Goal: Information Seeking & Learning: Learn about a topic

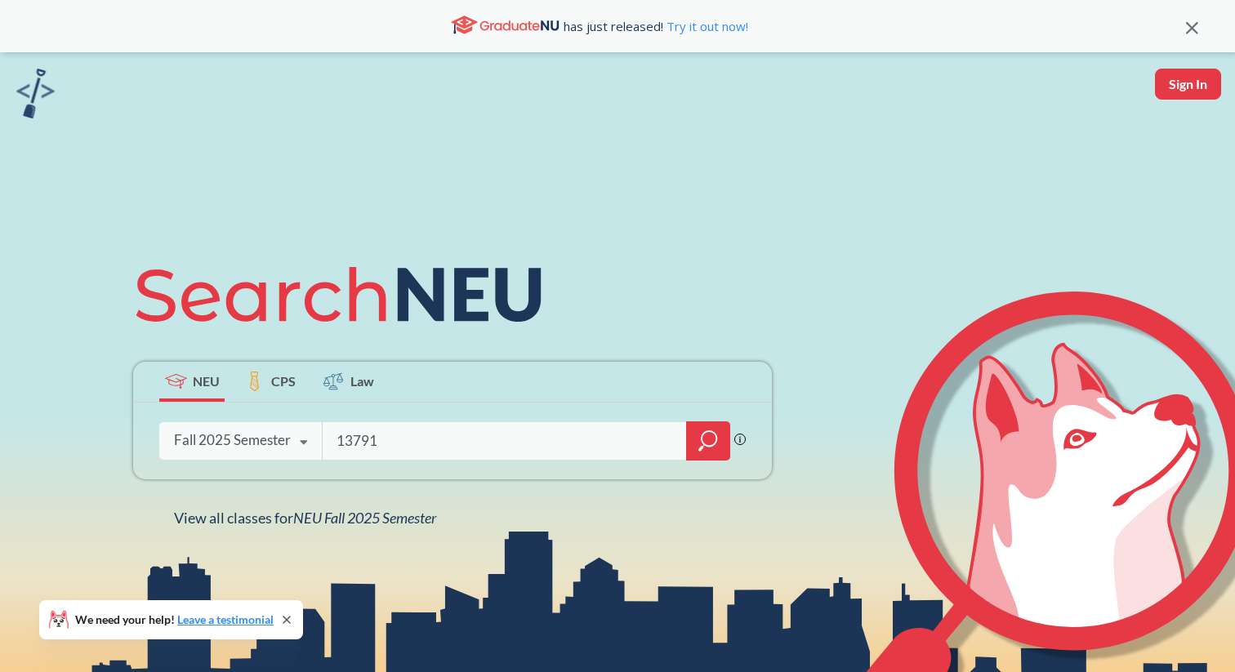
type input "13791"
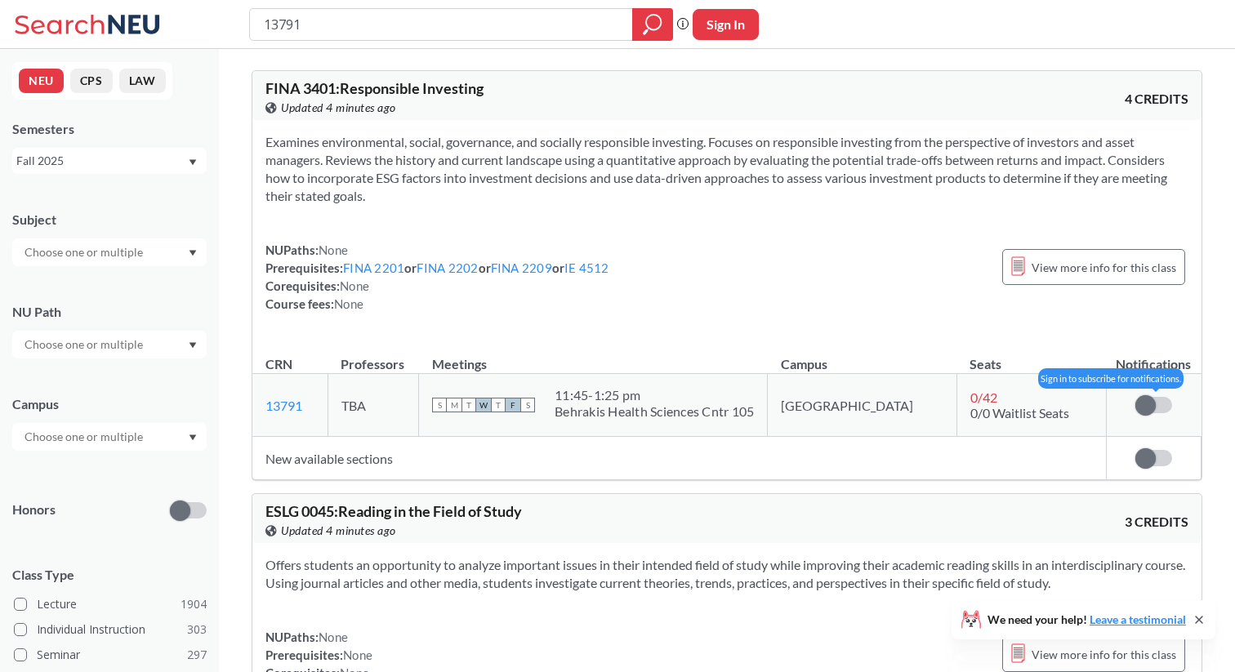
click at [1149, 403] on span at bounding box center [1145, 405] width 20 height 20
click at [1135, 397] on input "checkbox" at bounding box center [1135, 397] width 0 height 0
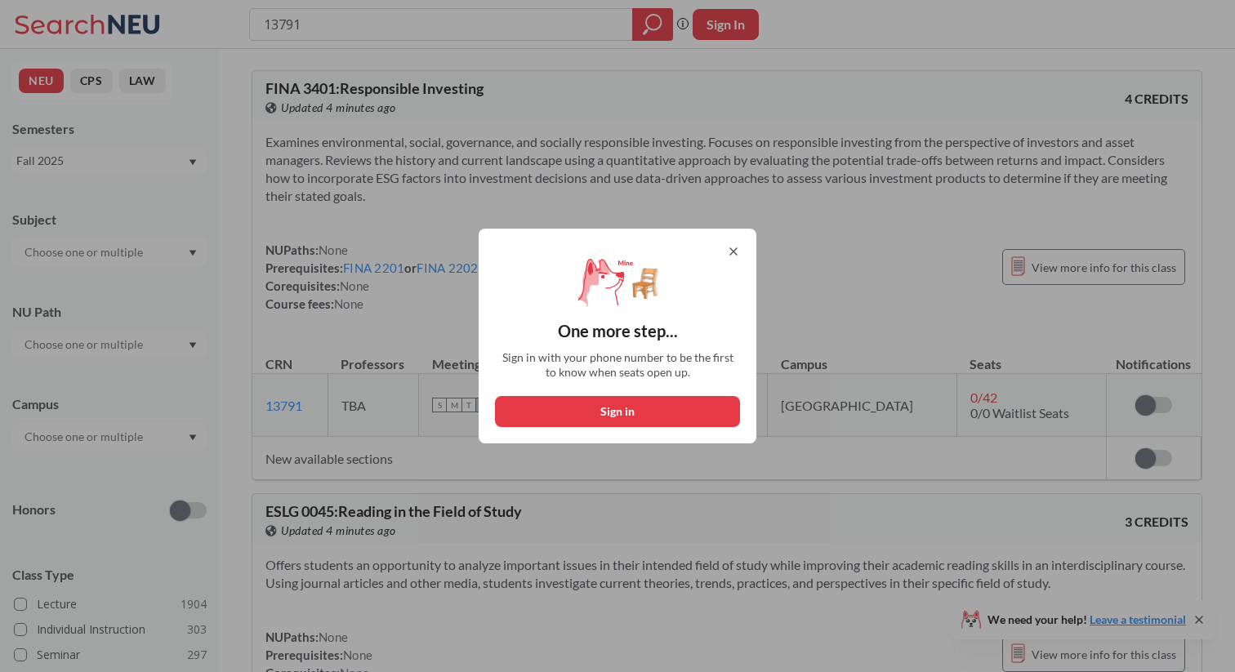
click at [688, 417] on button "Sign in" at bounding box center [617, 411] width 245 height 31
select select "US"
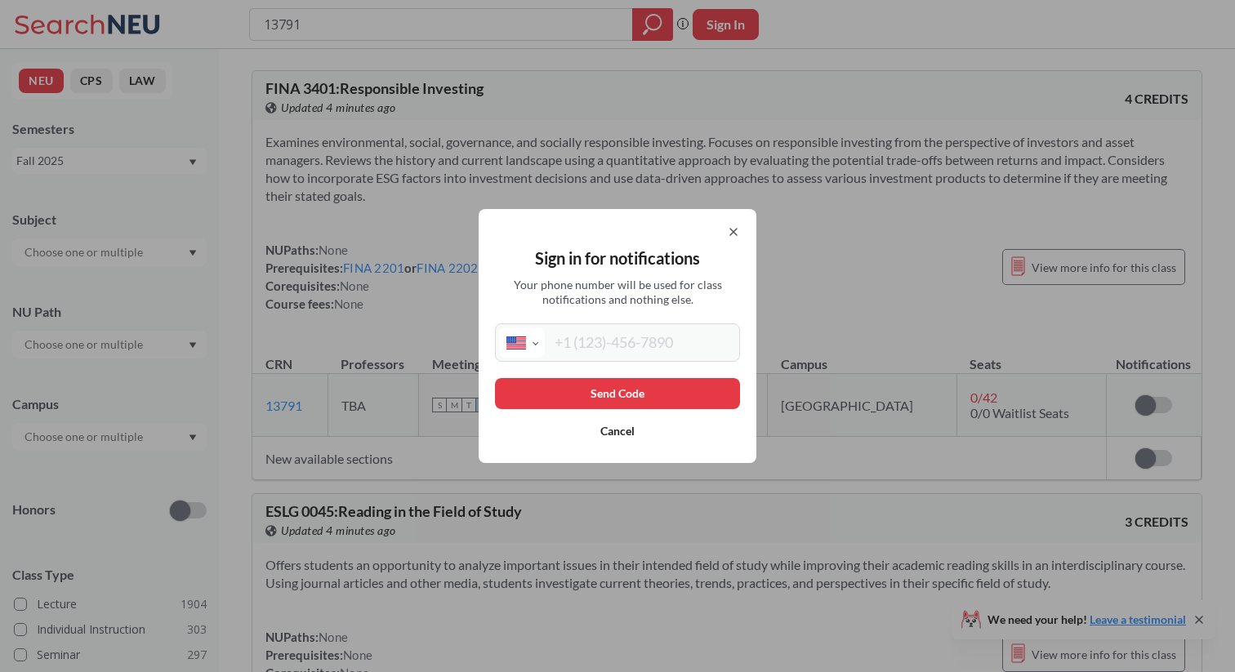
click at [658, 343] on input "tel" at bounding box center [640, 343] width 191 height 30
type input "[PHONE_NUMBER]"
click at [660, 389] on button "Send Code" at bounding box center [617, 393] width 245 height 31
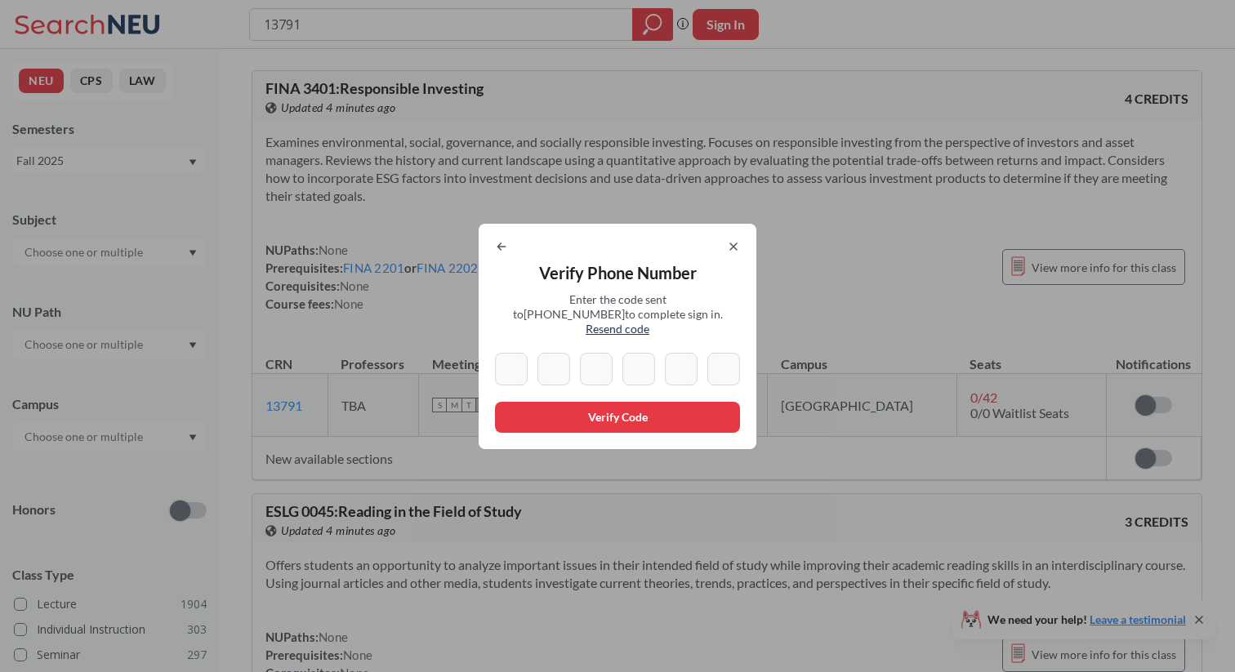
type input "6"
type input "2"
type input "5"
type input "3"
type input "8"
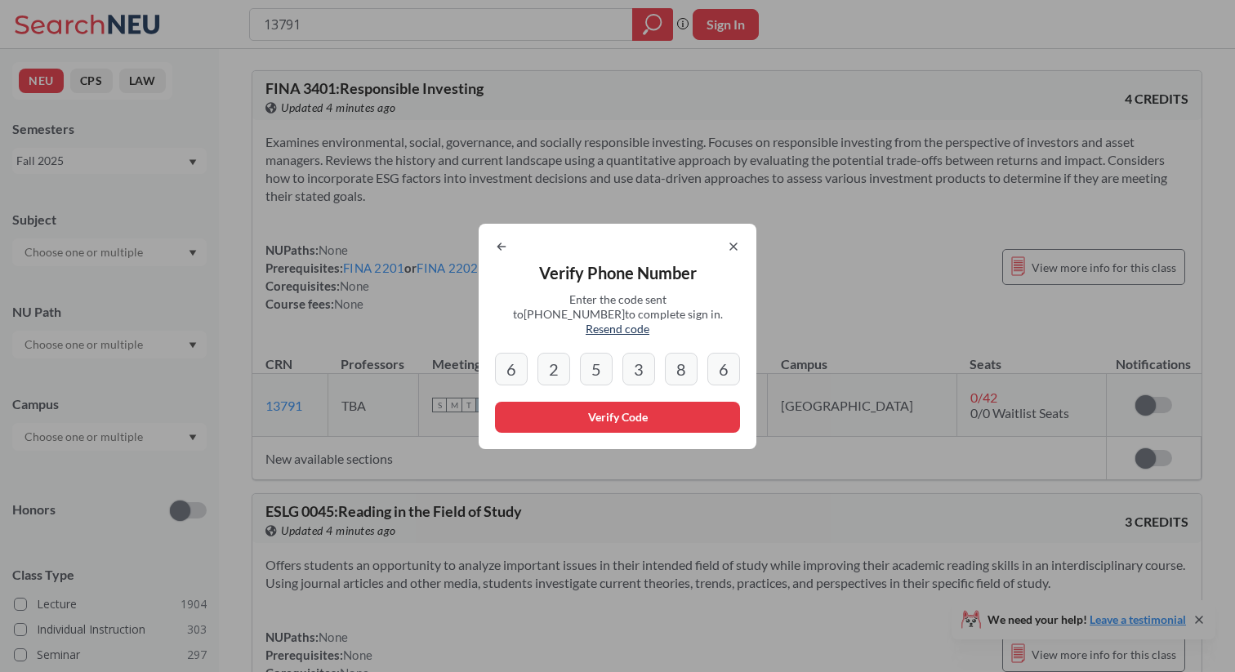
type input "6"
click at [613, 417] on button "Verify Code" at bounding box center [617, 417] width 245 height 31
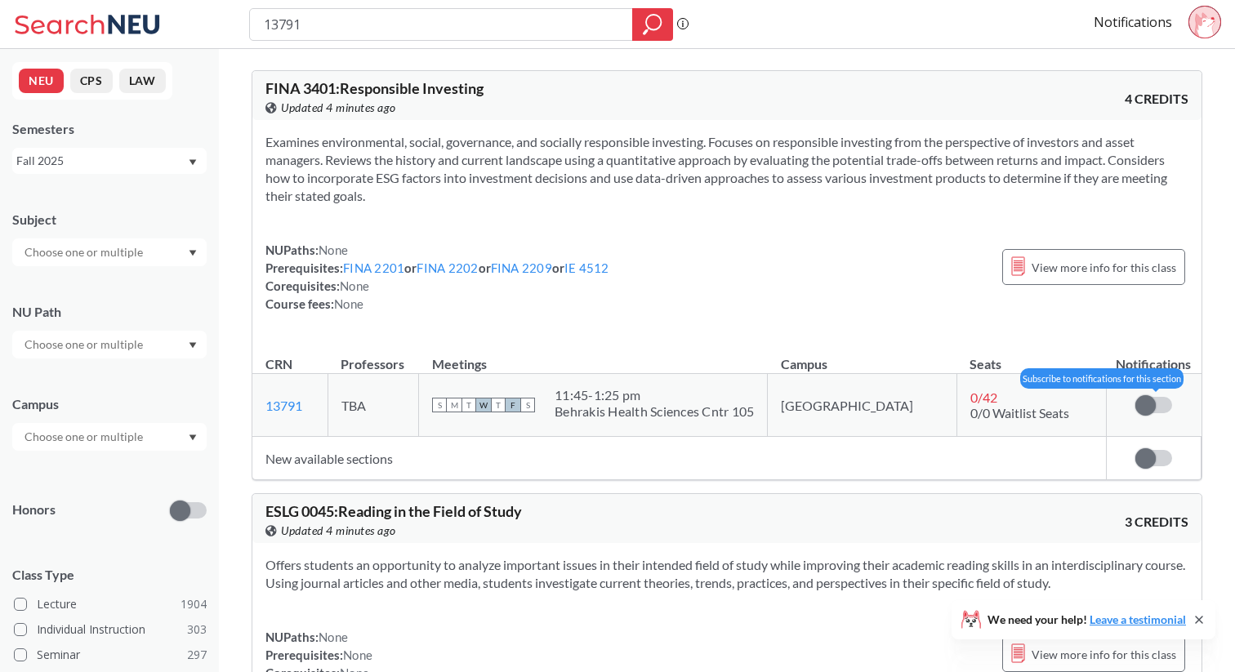
click at [1149, 408] on span at bounding box center [1145, 405] width 20 height 20
click at [1135, 397] on input "checkbox" at bounding box center [1135, 397] width 0 height 0
drag, startPoint x: 436, startPoint y: 29, endPoint x: 218, endPoint y: 16, distance: 218.5
click at [219, 16] on div "13791 Phrase search guarantees the exact search appears in the results. Ex. If …" at bounding box center [617, 24] width 1235 height 49
type input "15207"
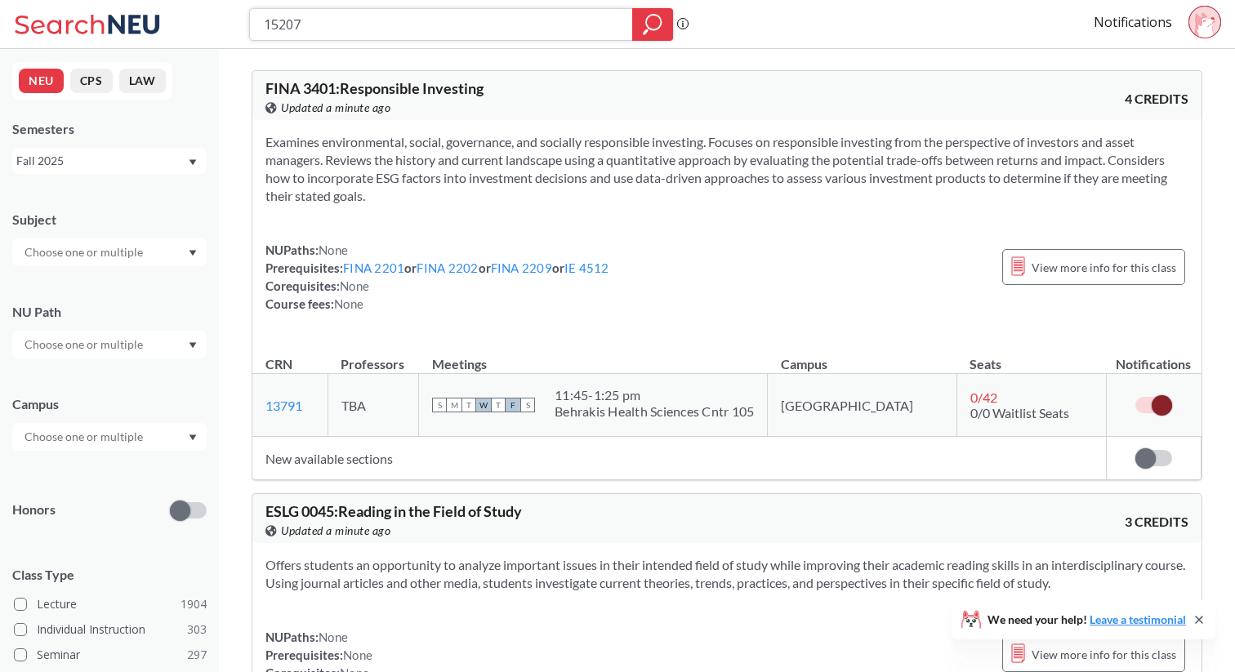
click at [656, 33] on icon "magnifying glass" at bounding box center [653, 24] width 20 height 23
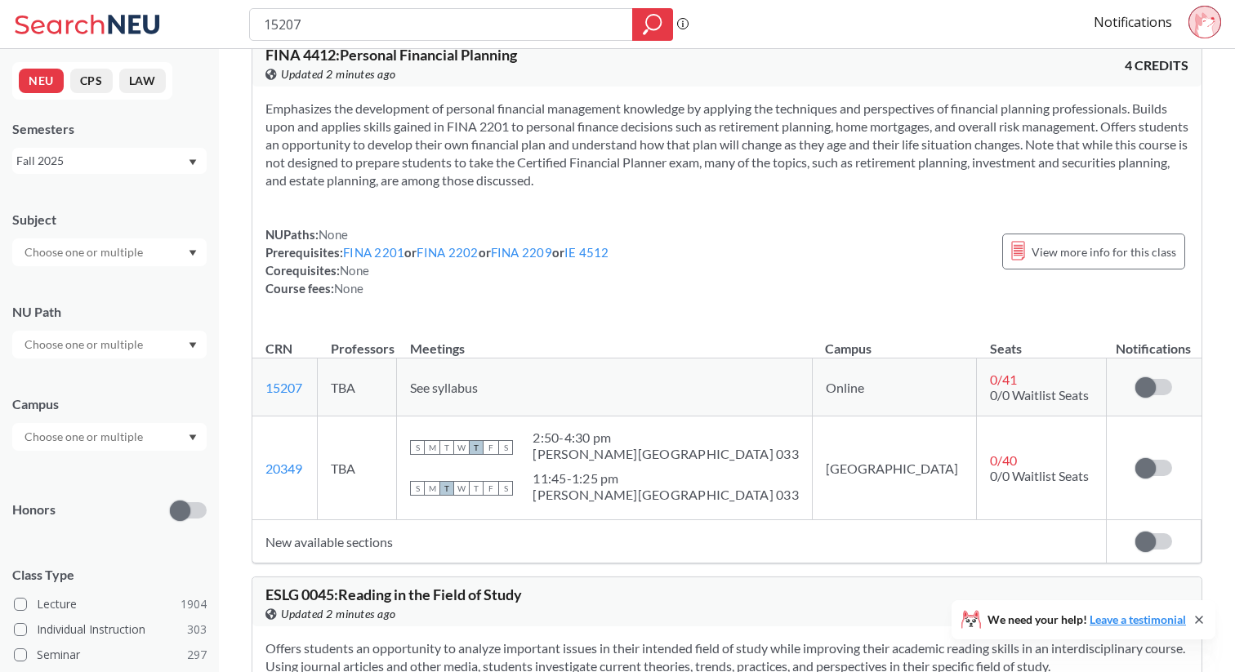
scroll to position [37, 0]
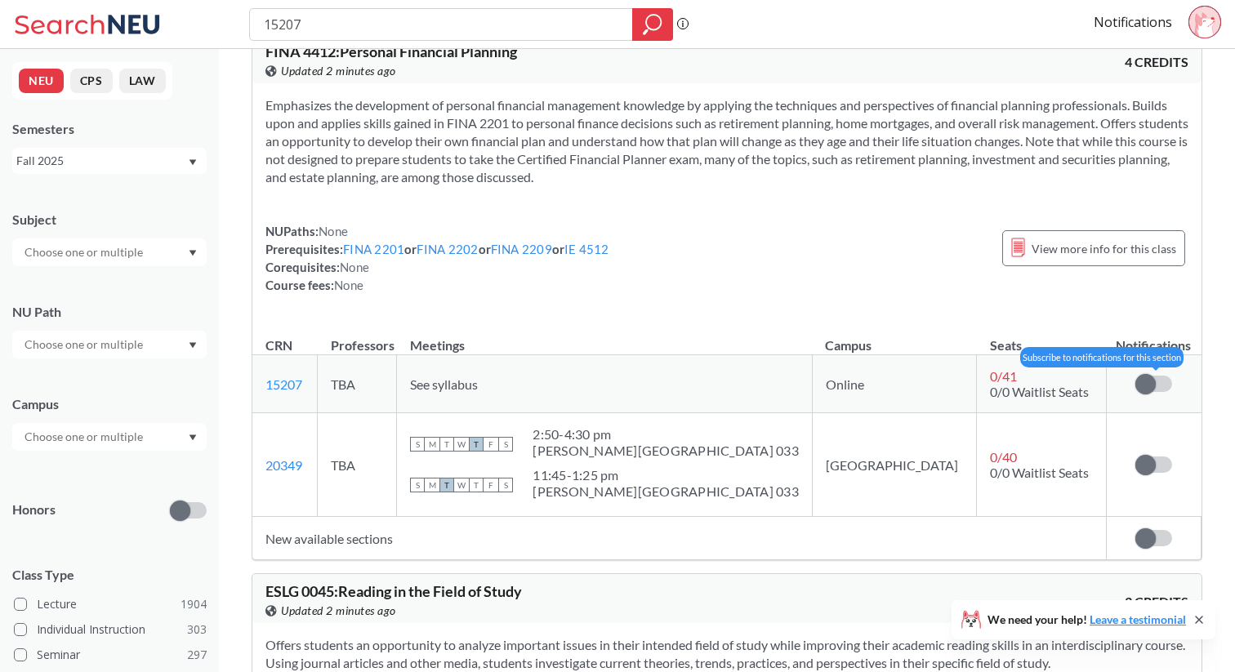
click at [1144, 385] on span at bounding box center [1145, 384] width 20 height 20
click at [1135, 376] on input "checkbox" at bounding box center [1135, 376] width 0 height 0
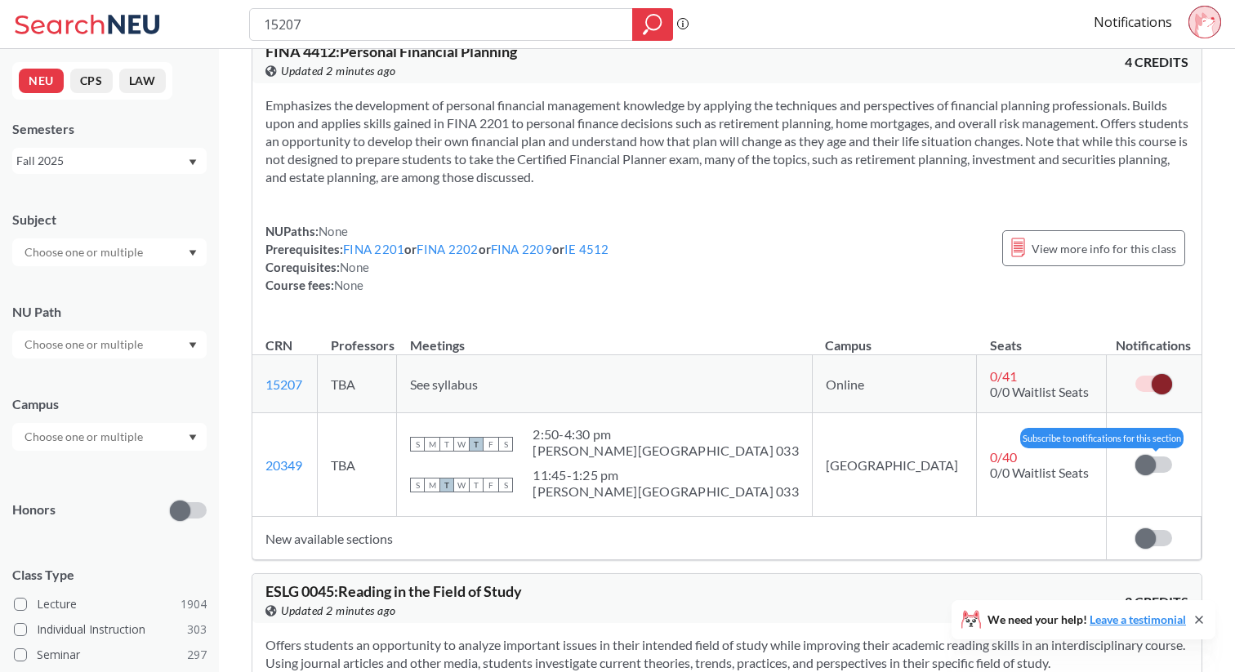
click at [1155, 463] on span at bounding box center [1145, 465] width 20 height 20
click at [1135, 457] on input "checkbox" at bounding box center [1135, 457] width 0 height 0
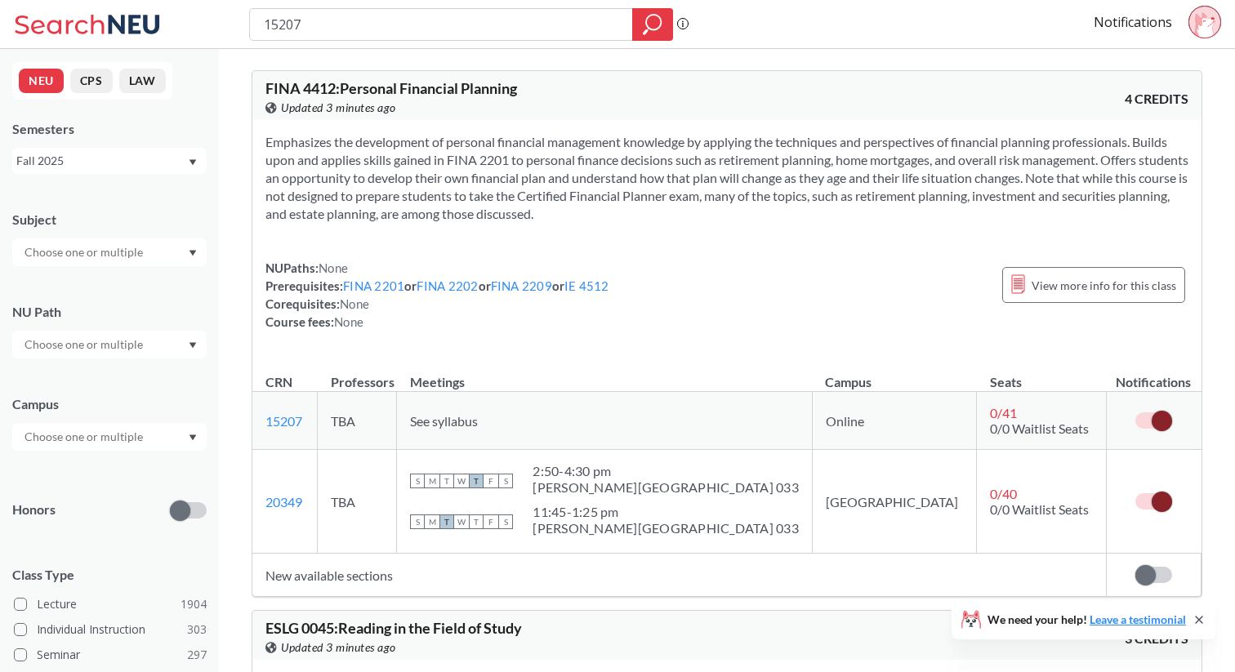
click at [104, 250] on input "text" at bounding box center [84, 253] width 137 height 20
type input "fin"
click at [110, 279] on div "FINA ( 52 )" at bounding box center [113, 281] width 185 height 18
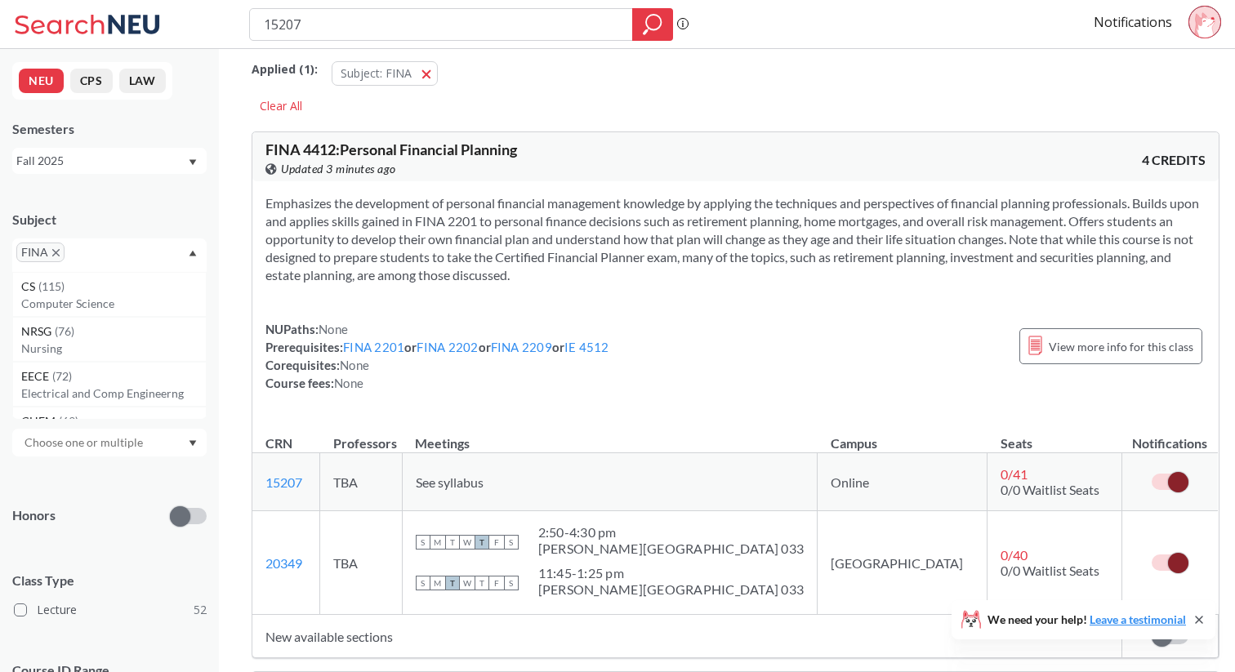
scroll to position [16, 0]
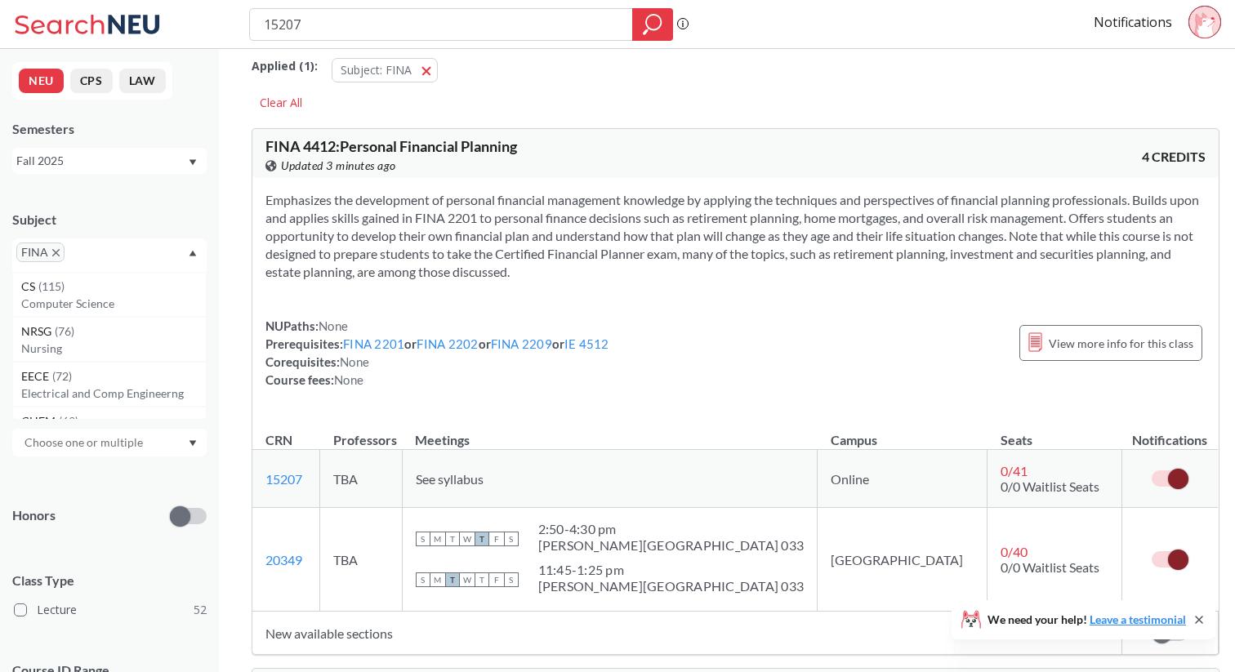
click at [161, 441] on div at bounding box center [109, 443] width 194 height 28
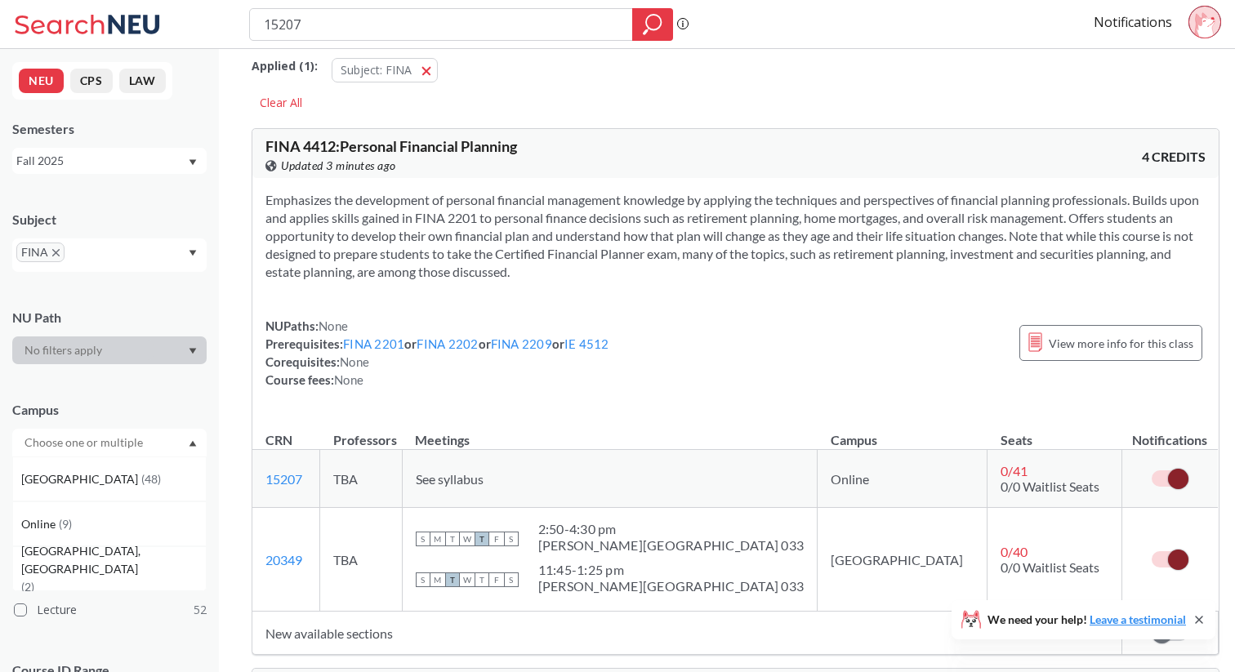
click at [167, 405] on div "Campus" at bounding box center [109, 410] width 194 height 18
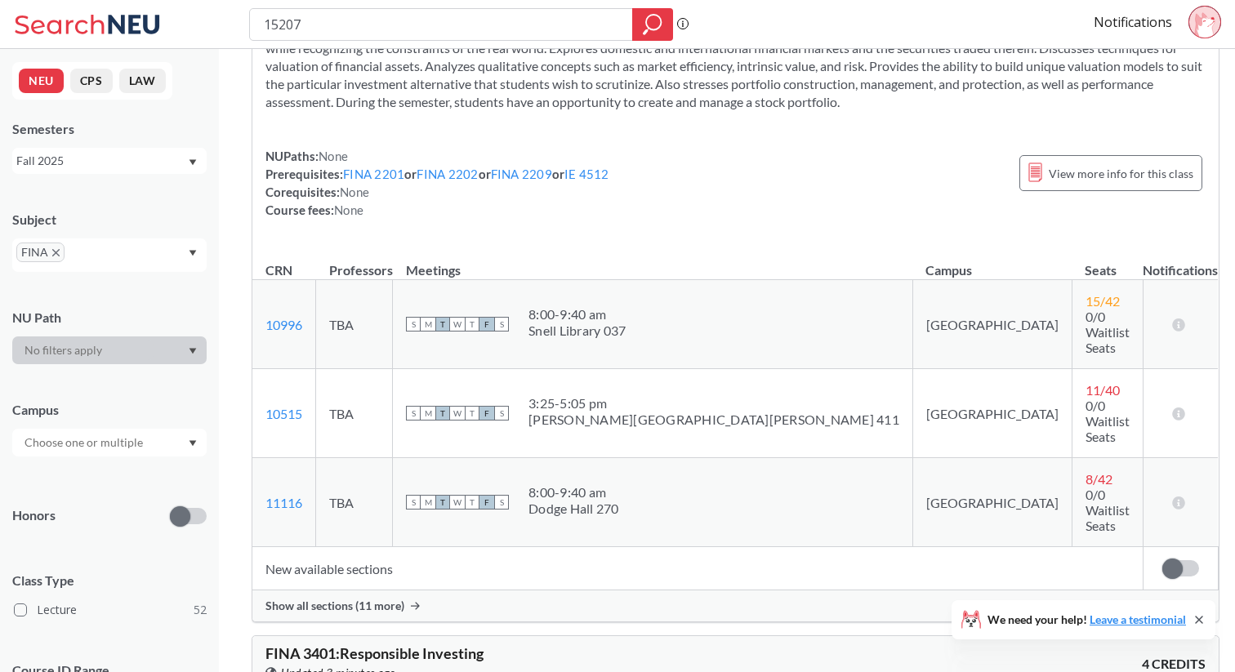
scroll to position [3923, 0]
click at [361, 596] on span "Show all sections (11 more)" at bounding box center [334, 603] width 139 height 15
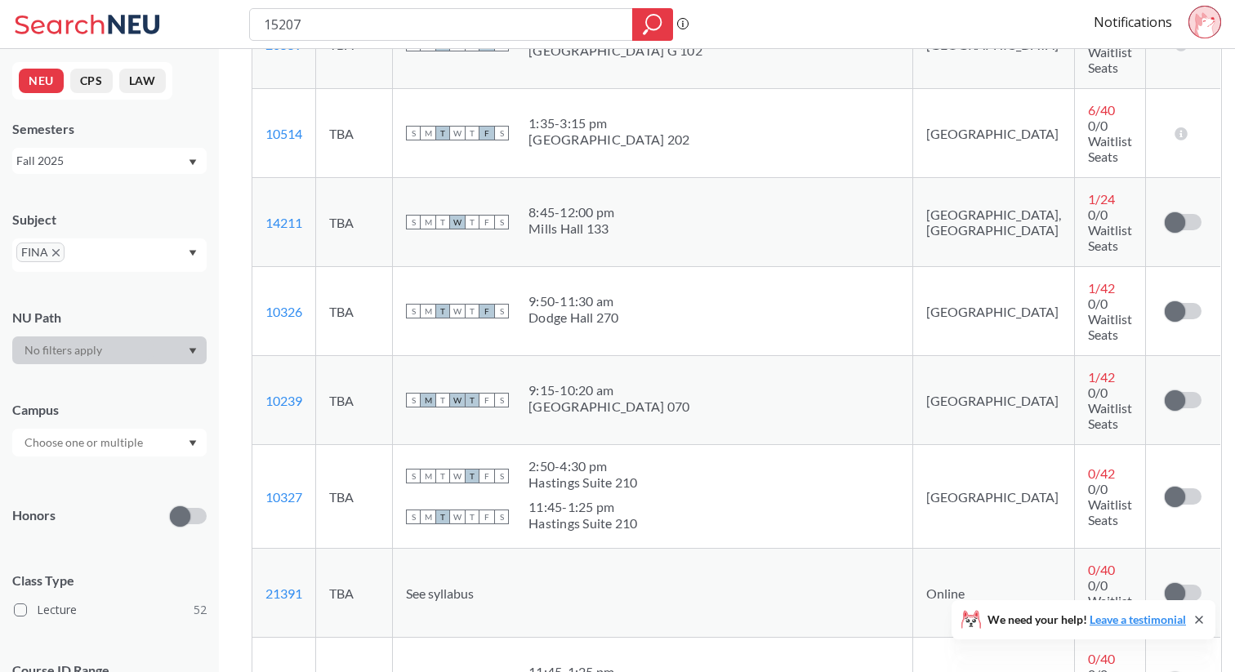
scroll to position [4558, 0]
click at [1165, 582] on span at bounding box center [1175, 592] width 20 height 20
click at [1165, 583] on input "checkbox" at bounding box center [1165, 583] width 0 height 0
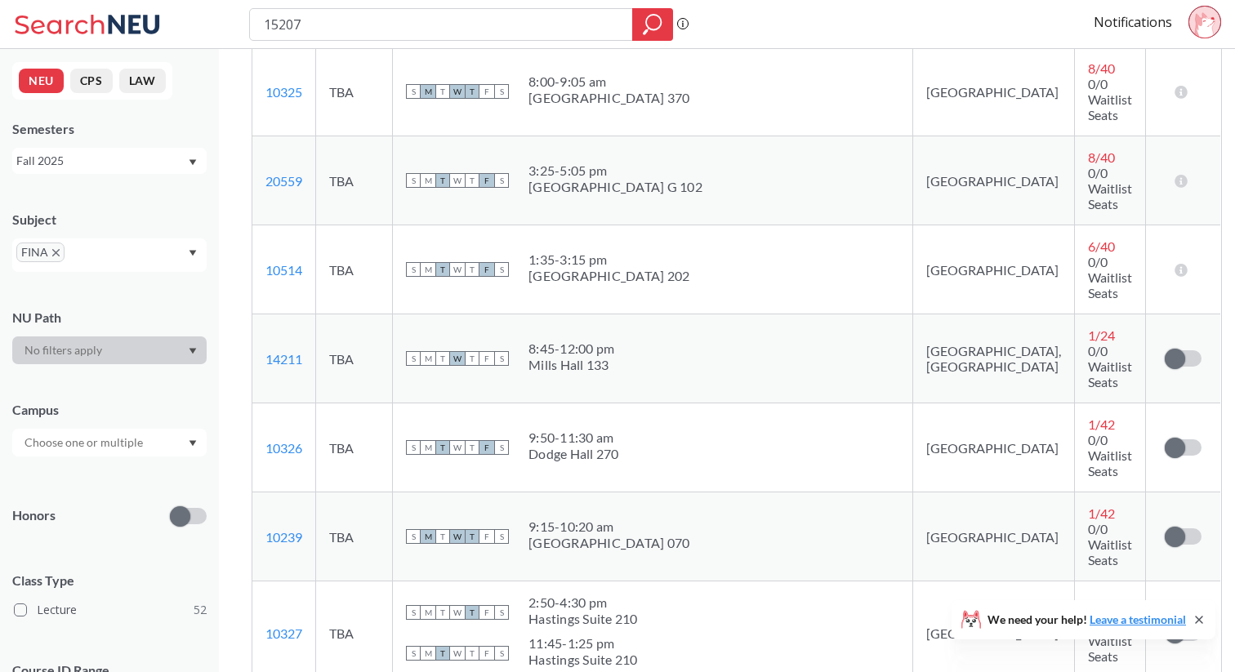
scroll to position [4423, 0]
click at [1148, 579] on td "Subscribe to notifications for this section" at bounding box center [1182, 631] width 75 height 104
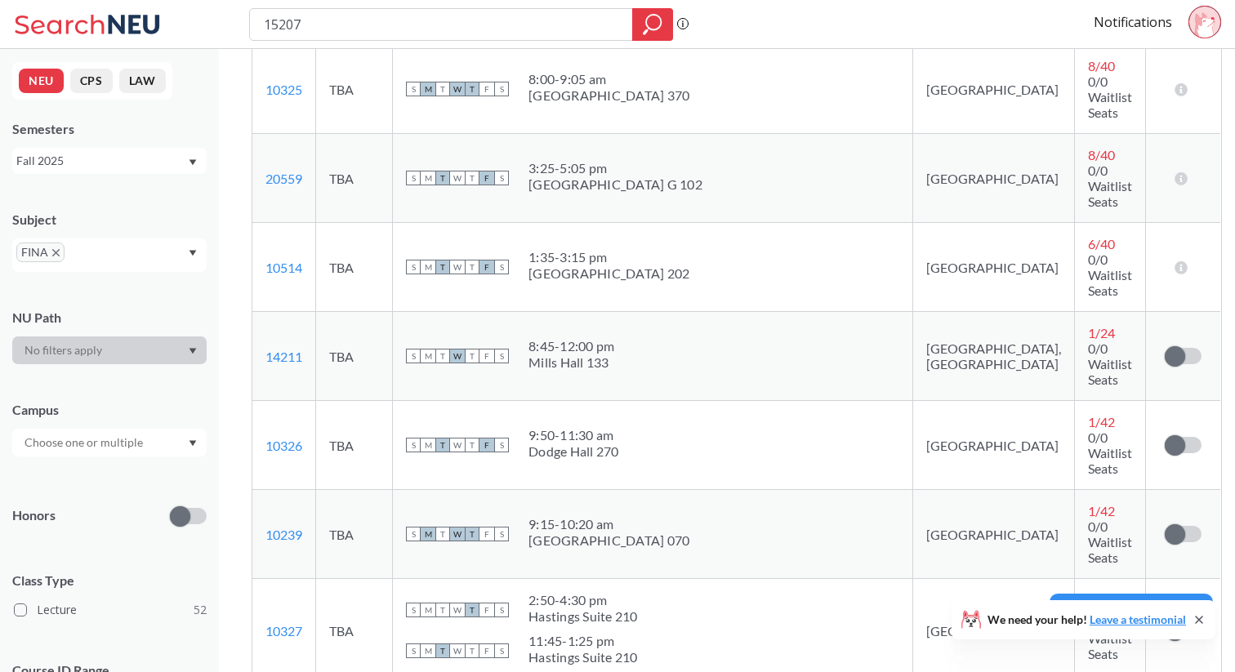
click at [1165, 621] on span at bounding box center [1175, 631] width 20 height 20
click at [1165, 622] on input "checkbox" at bounding box center [1165, 622] width 0 height 0
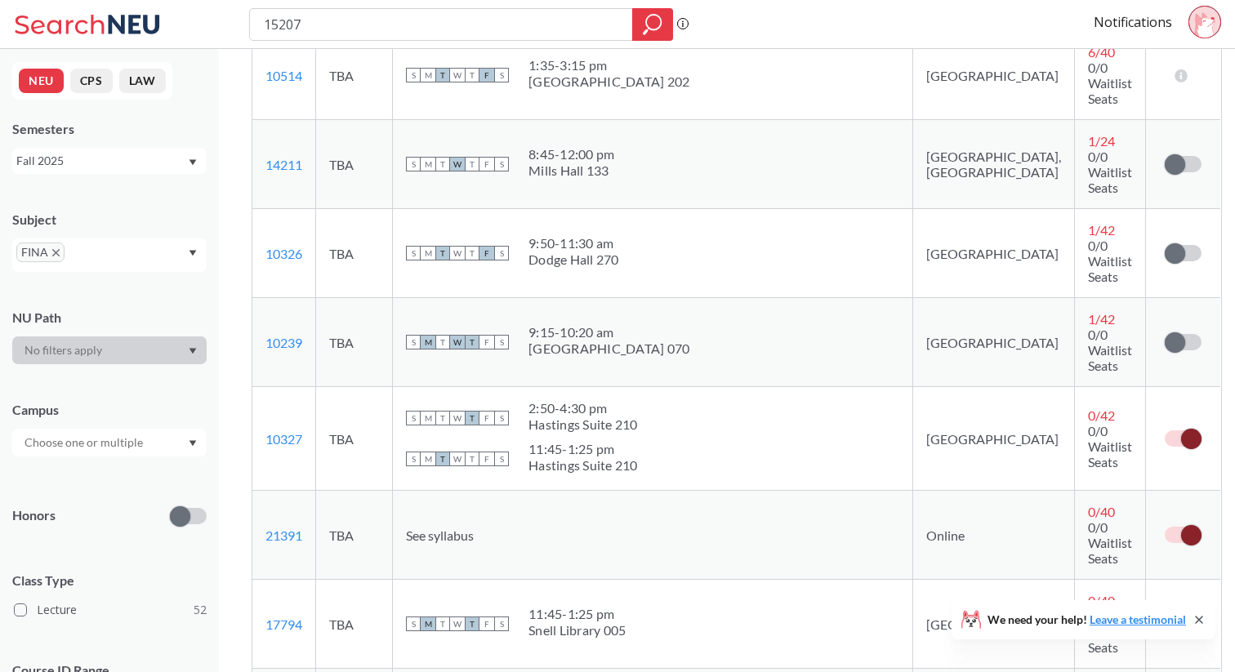
scroll to position [4615, 0]
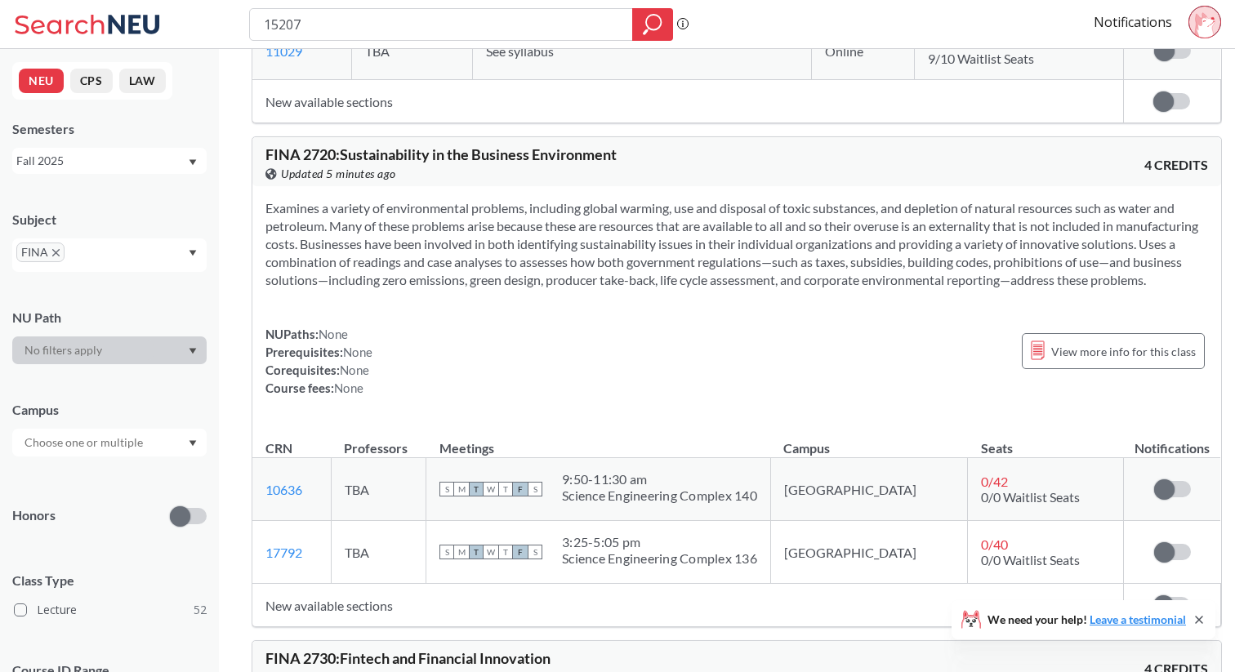
scroll to position [2071, 0]
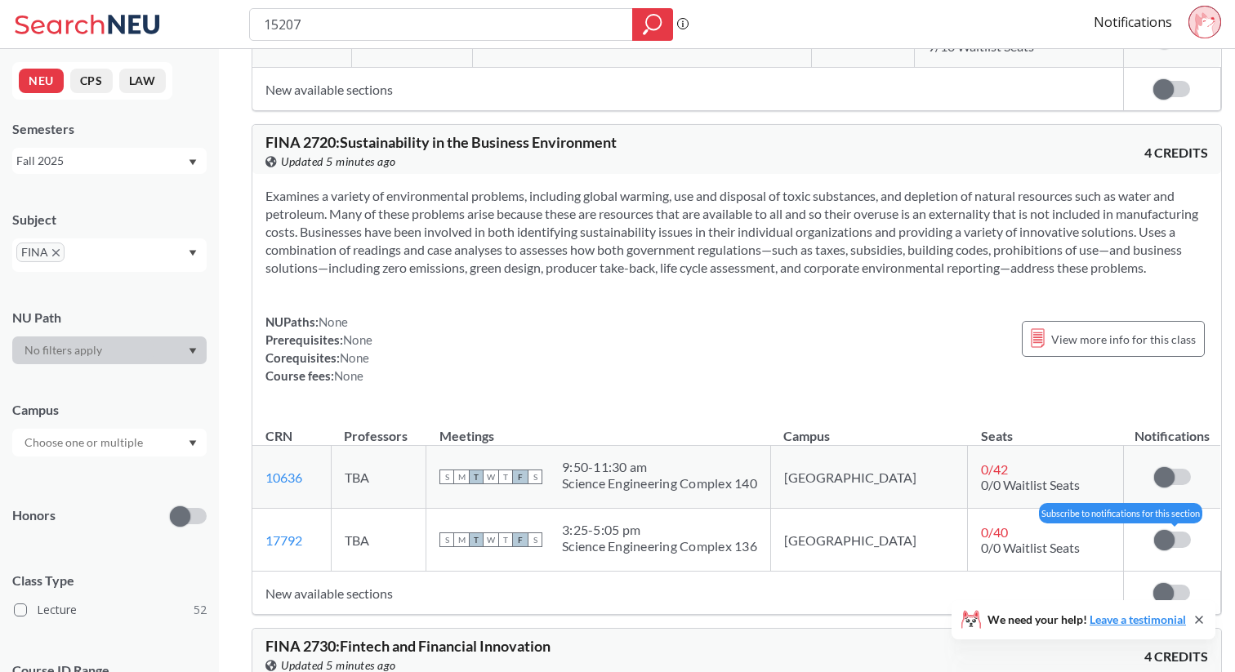
click at [1154, 551] on span at bounding box center [1164, 540] width 20 height 20
click at [1154, 532] on input "checkbox" at bounding box center [1154, 532] width 0 height 0
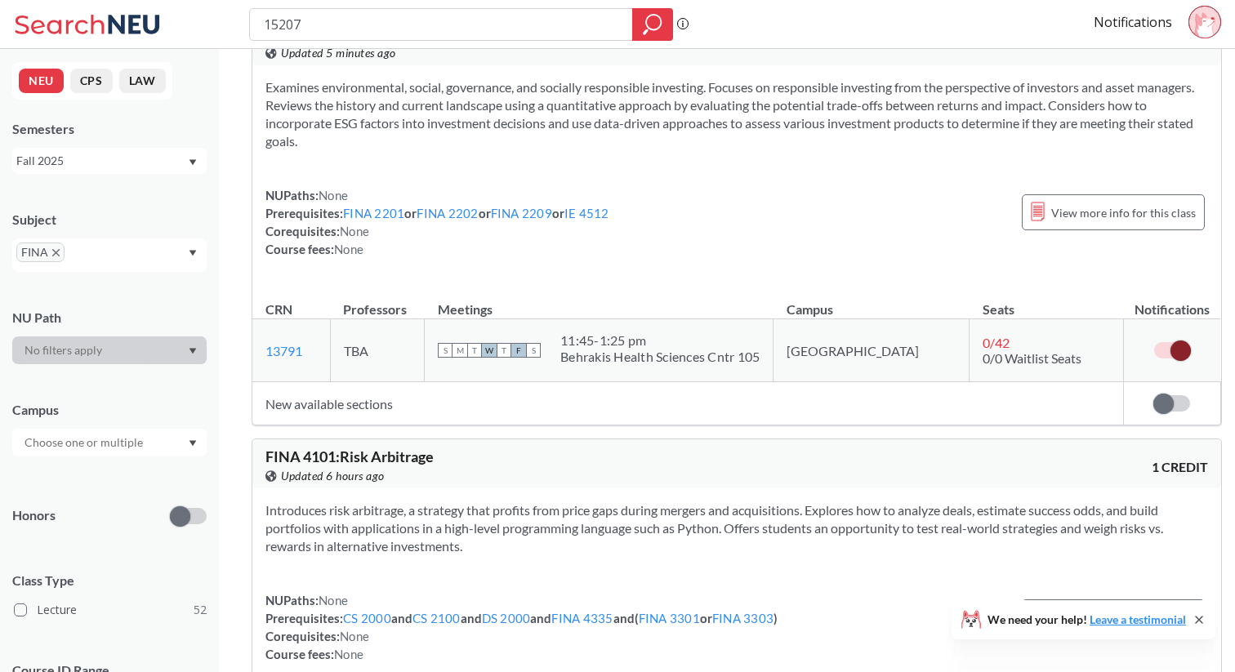
scroll to position [5543, 0]
